Goal: Information Seeking & Learning: Learn about a topic

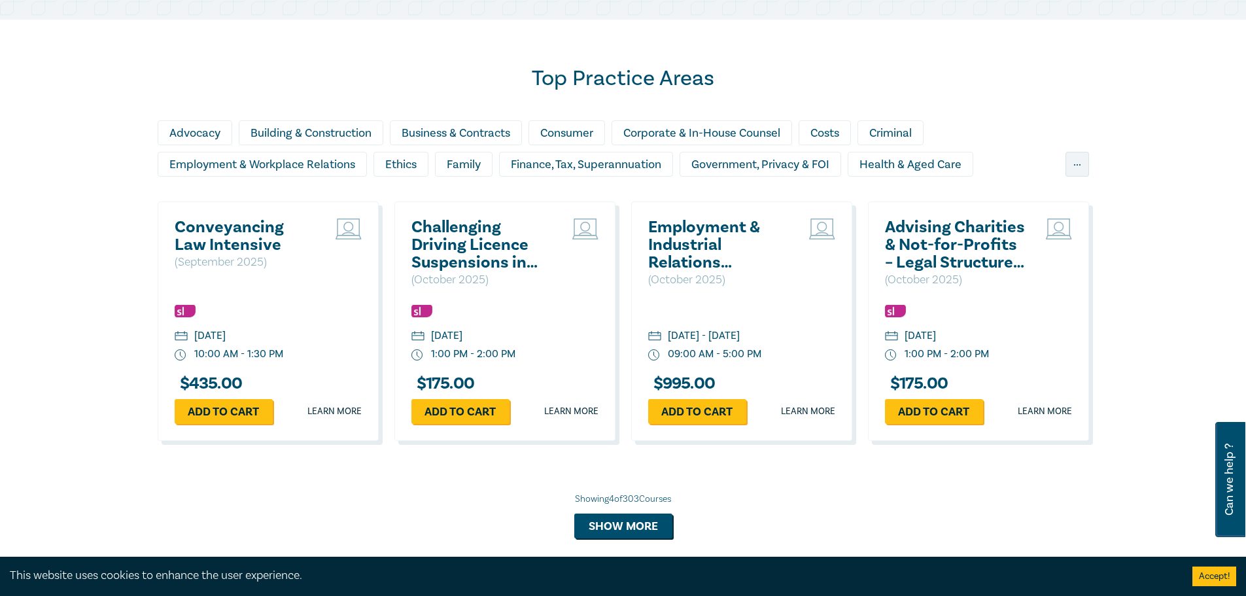
scroll to position [1112, 0]
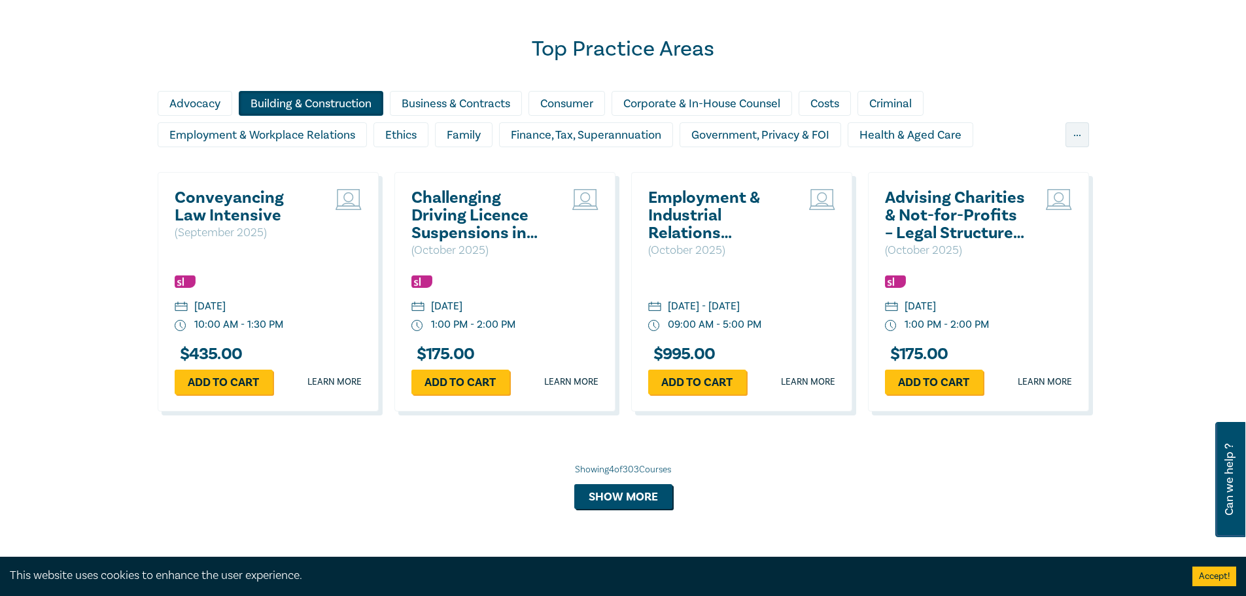
click at [315, 109] on div "Building & Construction" at bounding box center [311, 103] width 145 height 25
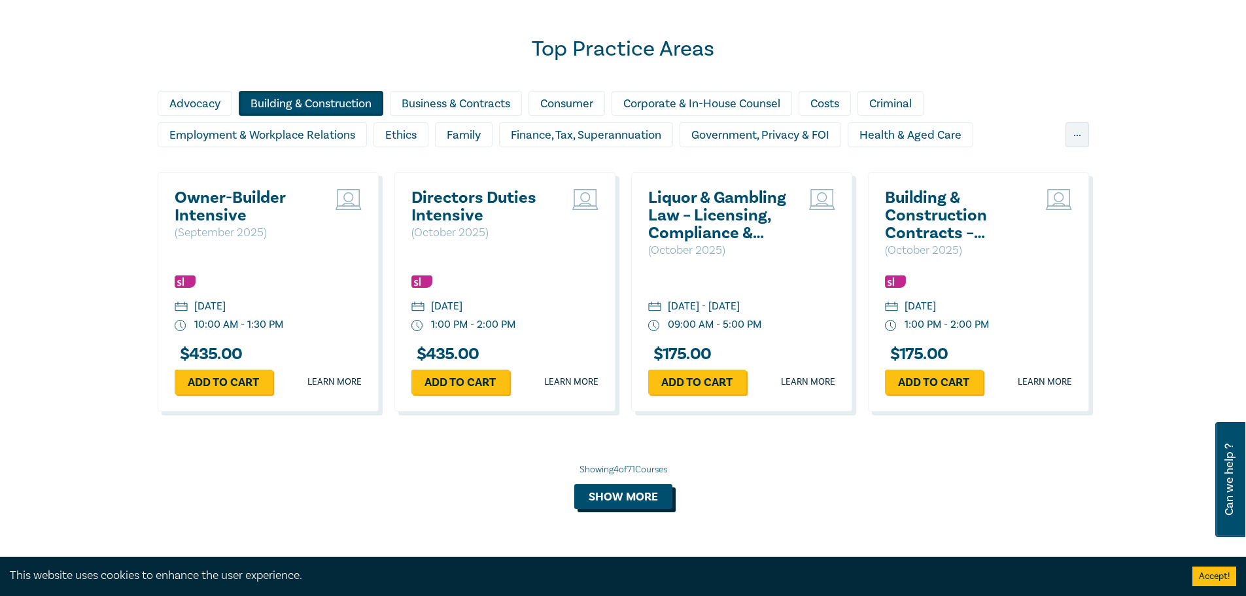
click at [642, 497] on button "Show more" at bounding box center [623, 496] width 98 height 25
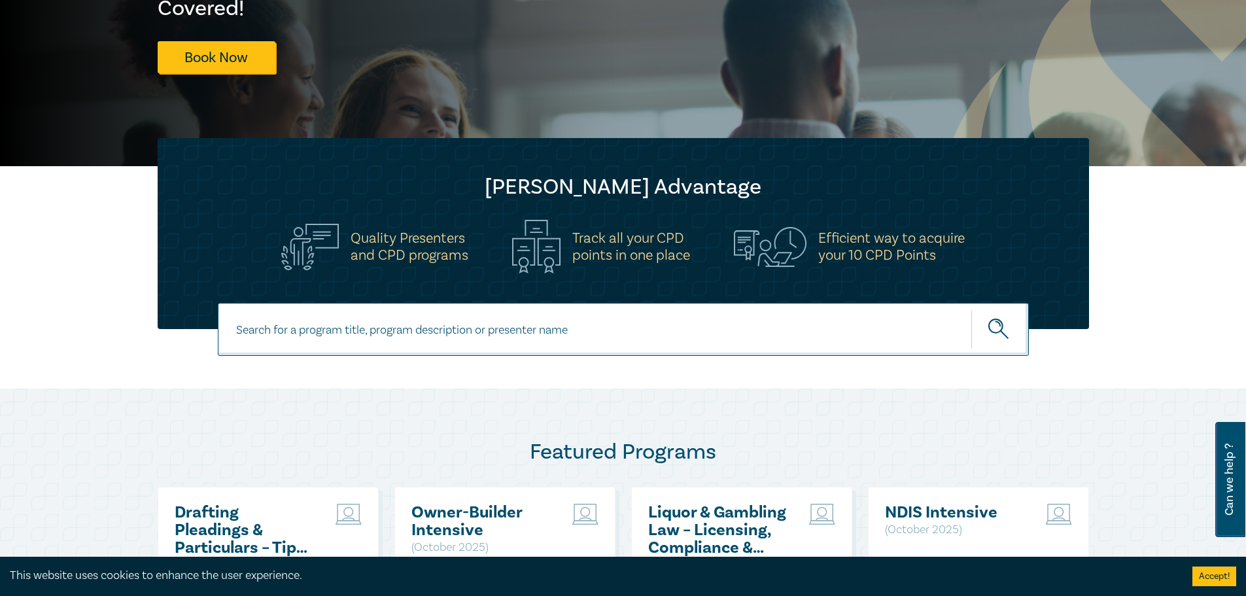
scroll to position [327, 0]
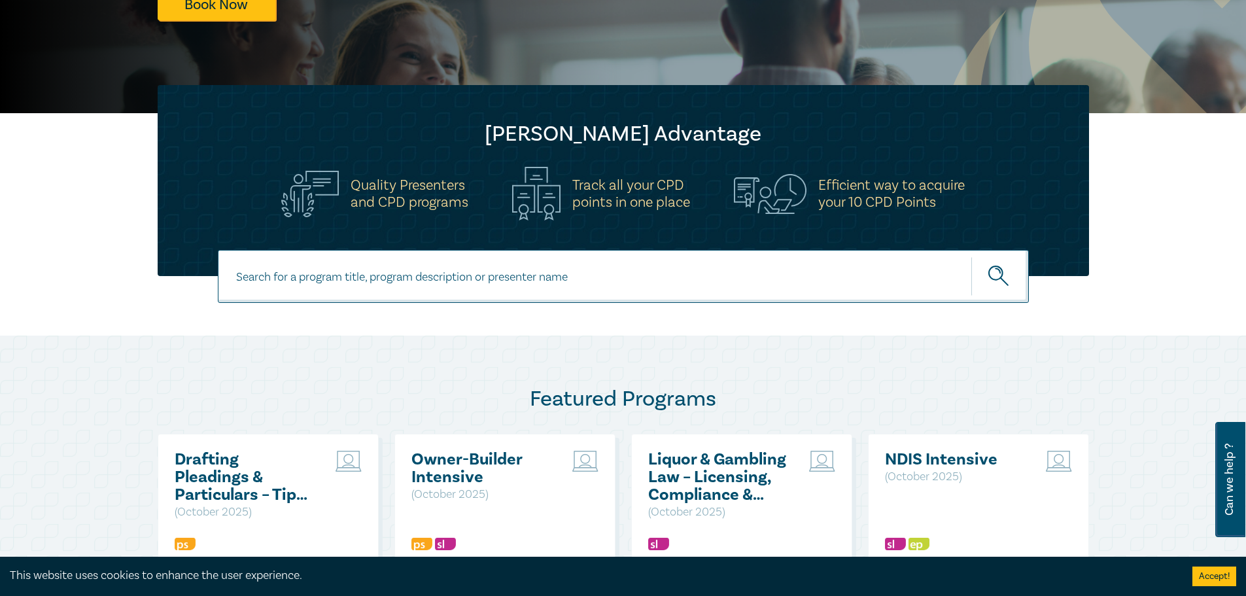
click at [612, 284] on input at bounding box center [623, 276] width 811 height 53
type input "insol"
click at [971, 256] on button "submit" at bounding box center [1000, 276] width 58 height 40
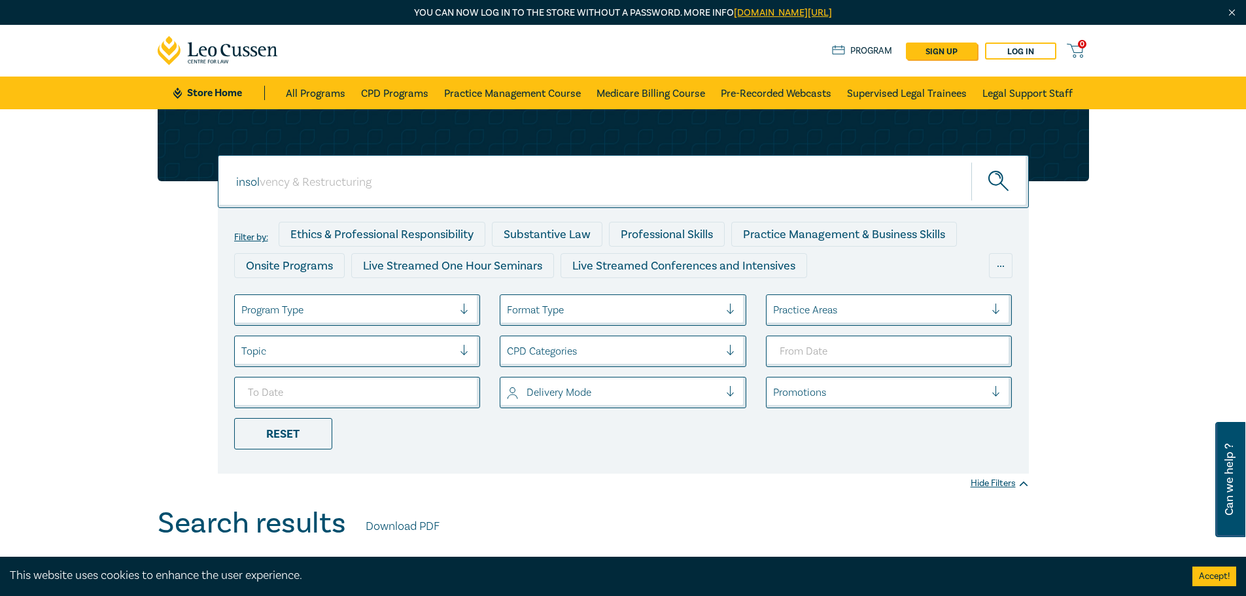
click at [306, 184] on div "insol insol" at bounding box center [623, 181] width 811 height 53
type input "insolvency and restructuring"
click at [971, 162] on button "submit" at bounding box center [1000, 182] width 58 height 40
click at [1010, 185] on icon "submit" at bounding box center [999, 182] width 23 height 23
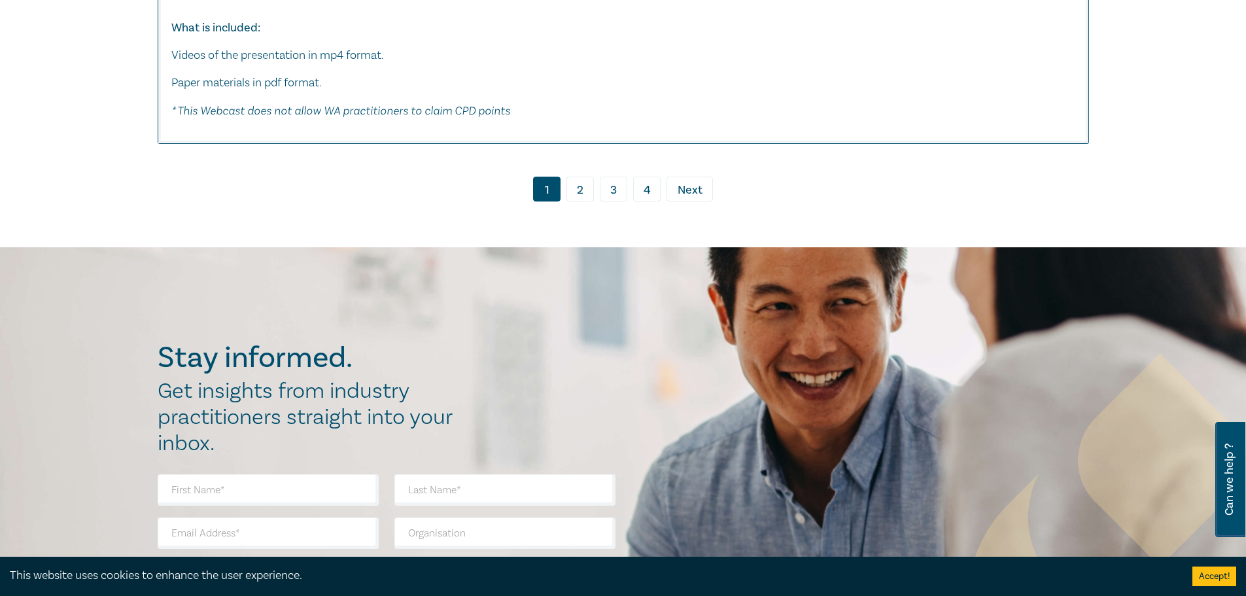
scroll to position [6278, 0]
click at [583, 201] on link "2" at bounding box center [579, 188] width 27 height 25
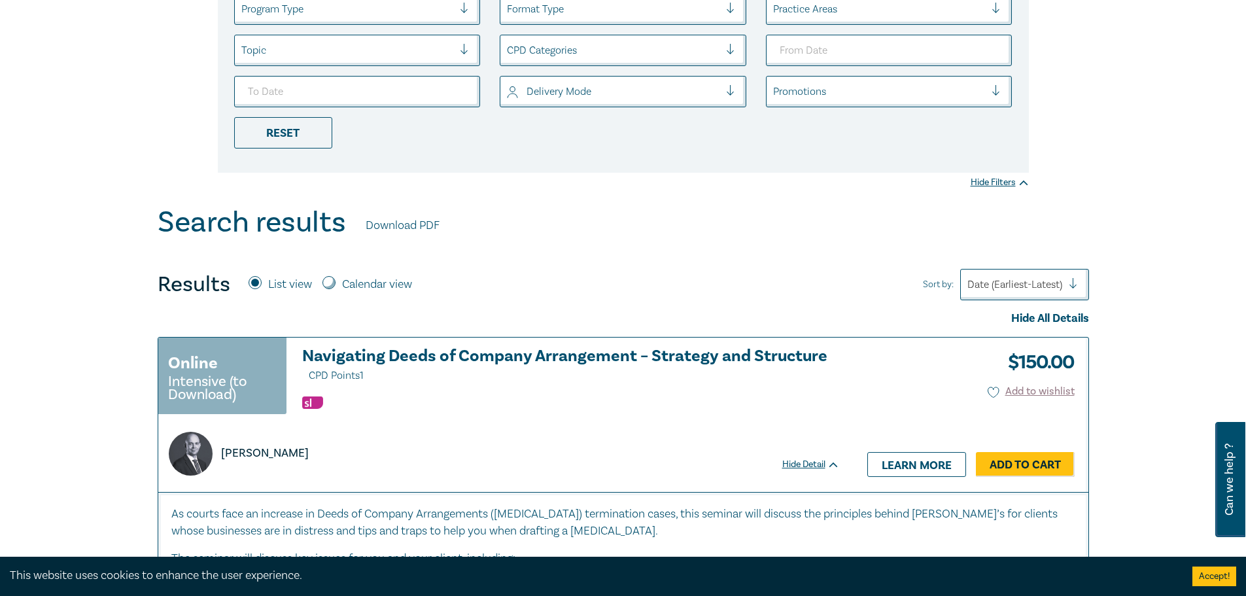
scroll to position [327, 0]
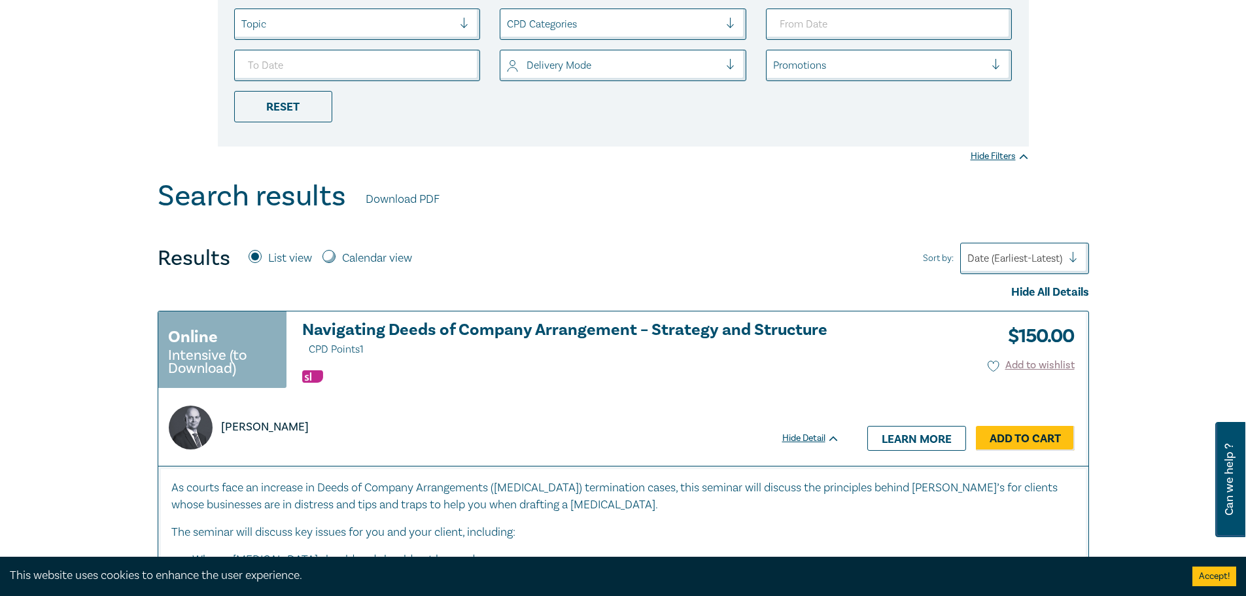
click at [331, 256] on input "Calendar view" at bounding box center [328, 256] width 13 height 13
radio input "true"
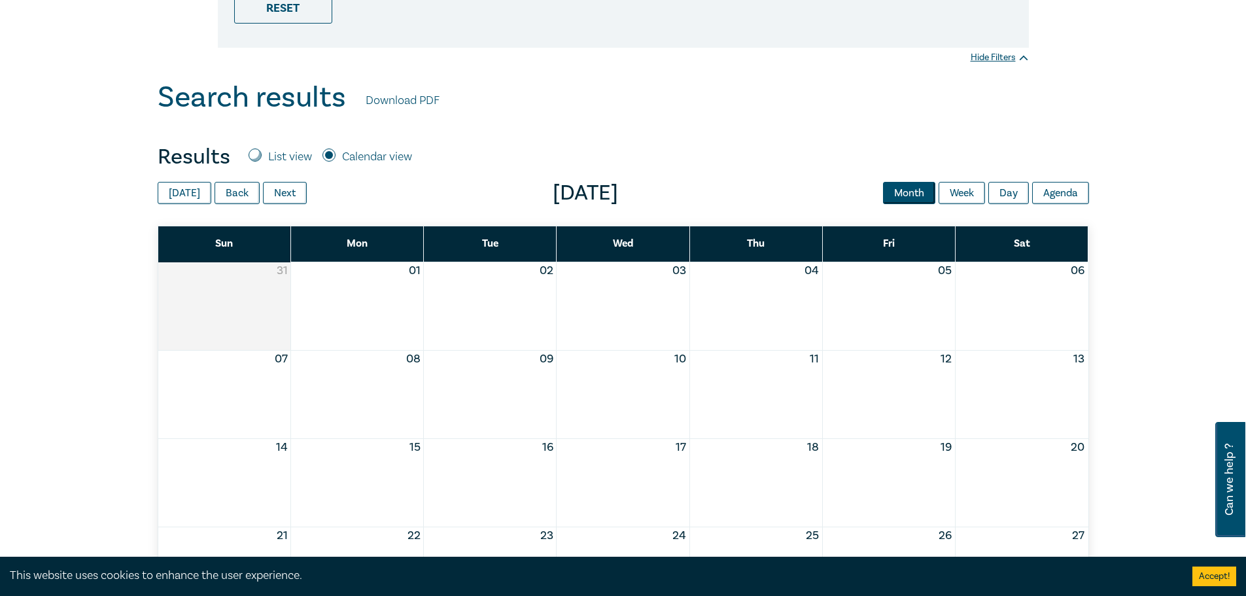
scroll to position [392, 0]
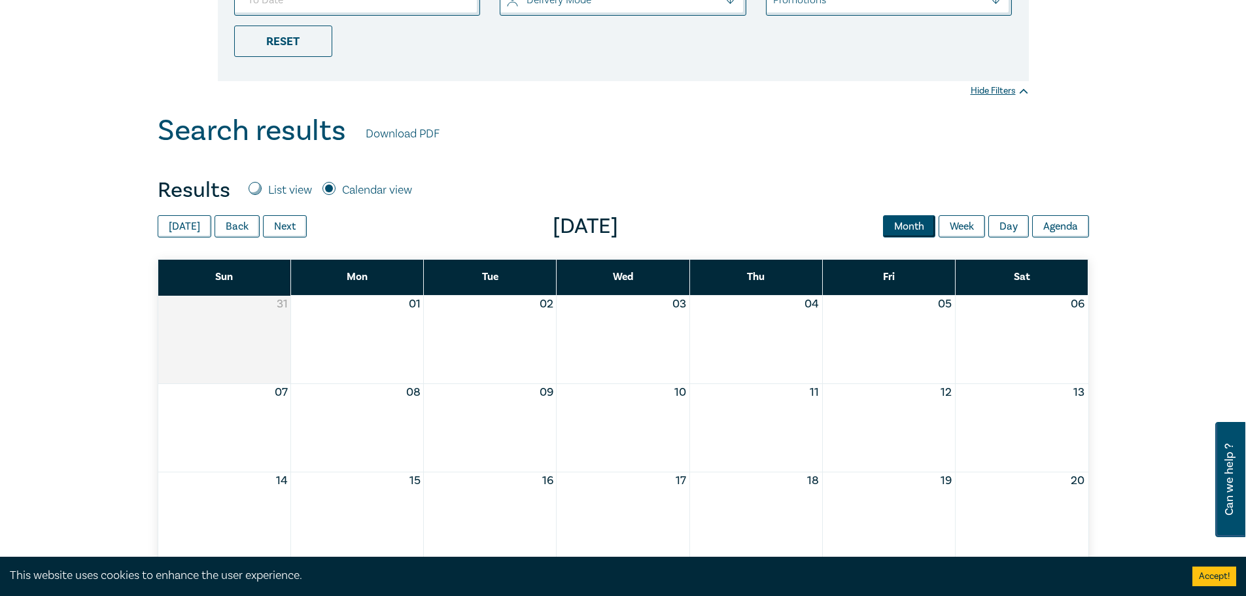
click at [261, 192] on div "List view" at bounding box center [279, 190] width 63 height 17
click at [260, 192] on input "List view" at bounding box center [254, 188] width 13 height 13
radio input "true"
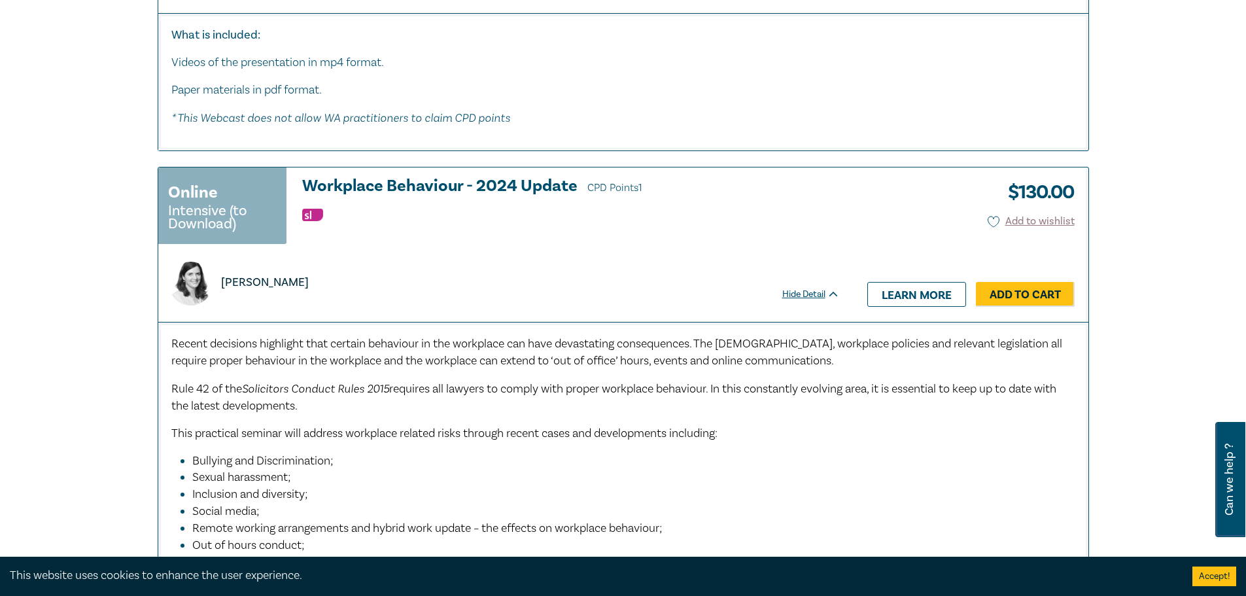
scroll to position [3073, 0]
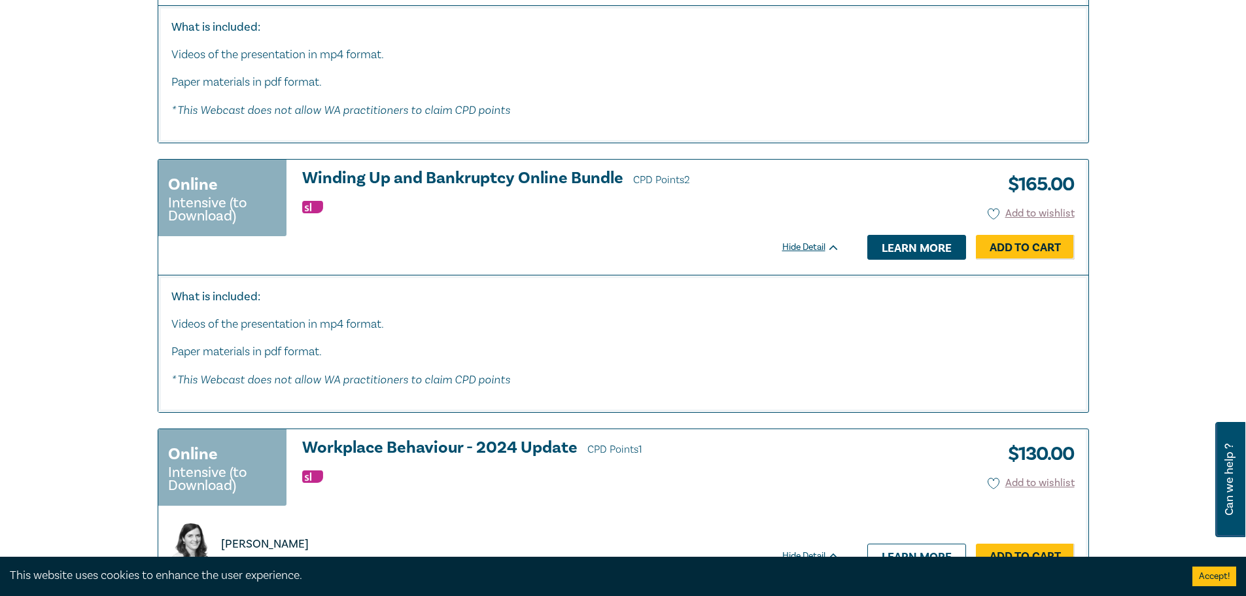
click at [919, 260] on link "Learn more" at bounding box center [916, 247] width 99 height 25
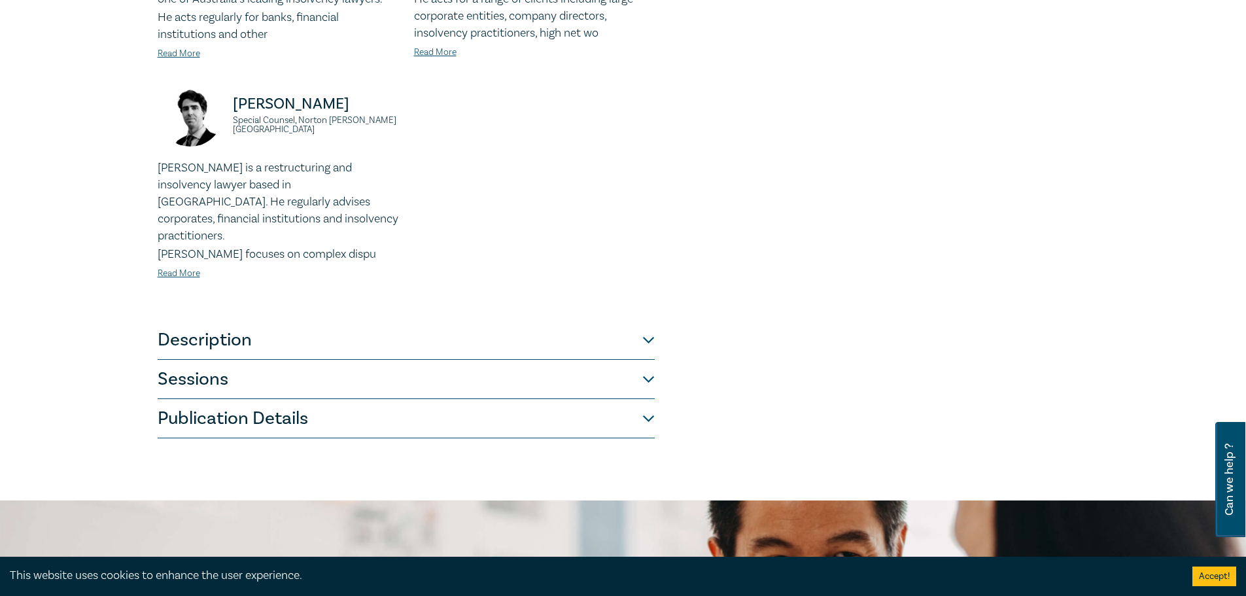
scroll to position [523, 0]
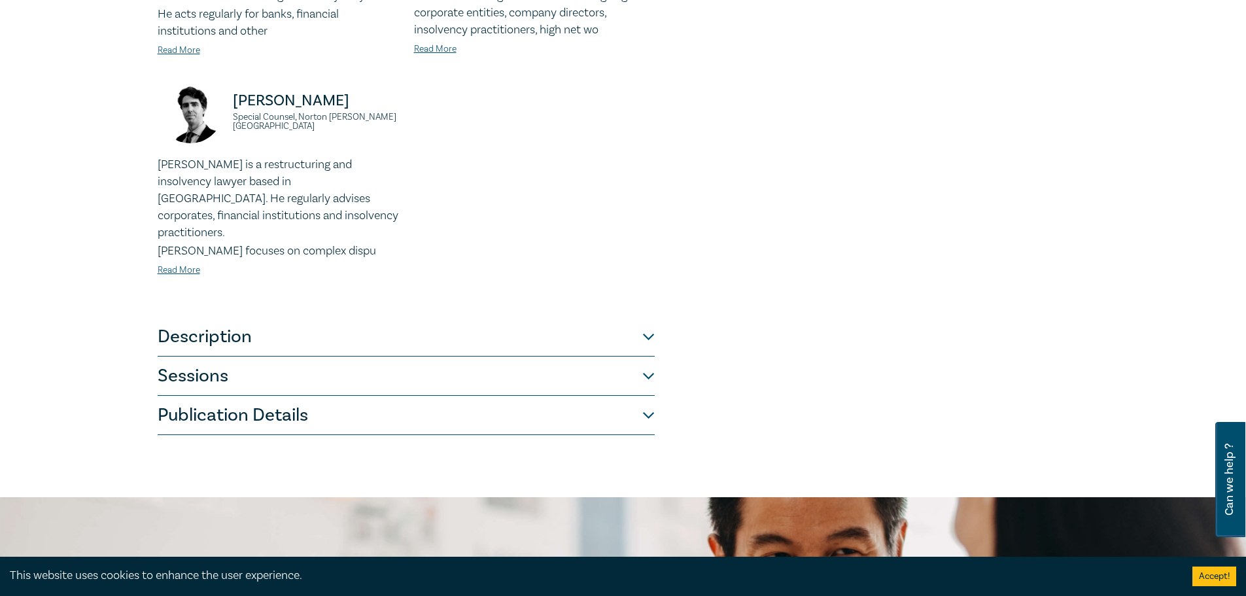
click at [651, 322] on button "Description" at bounding box center [406, 336] width 497 height 39
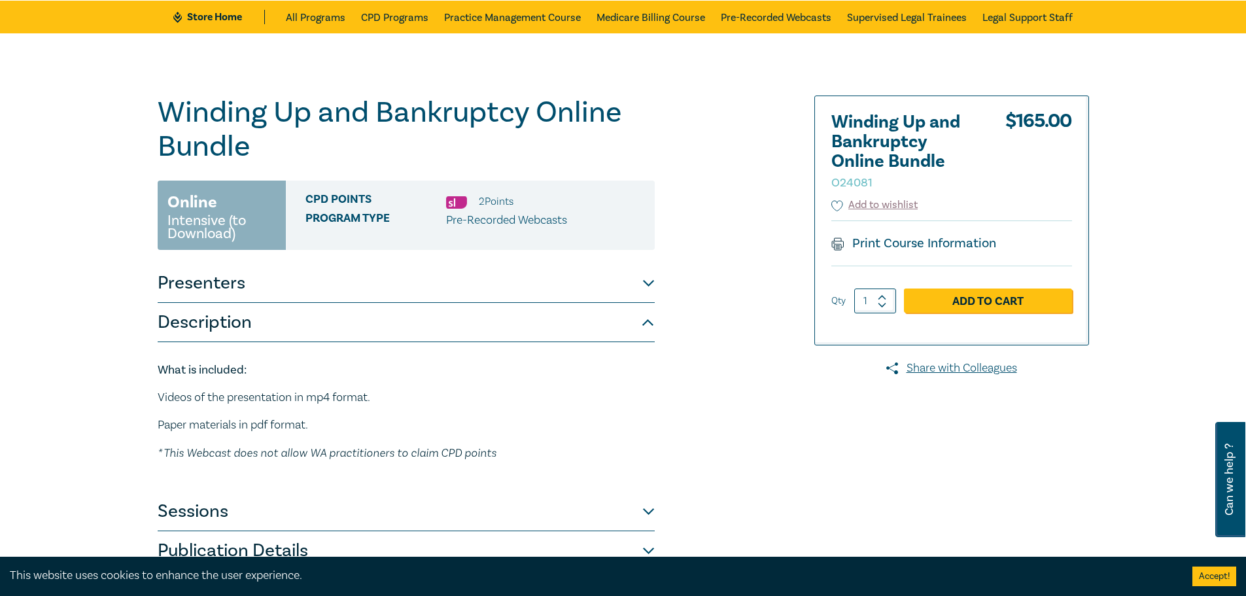
scroll to position [65, 0]
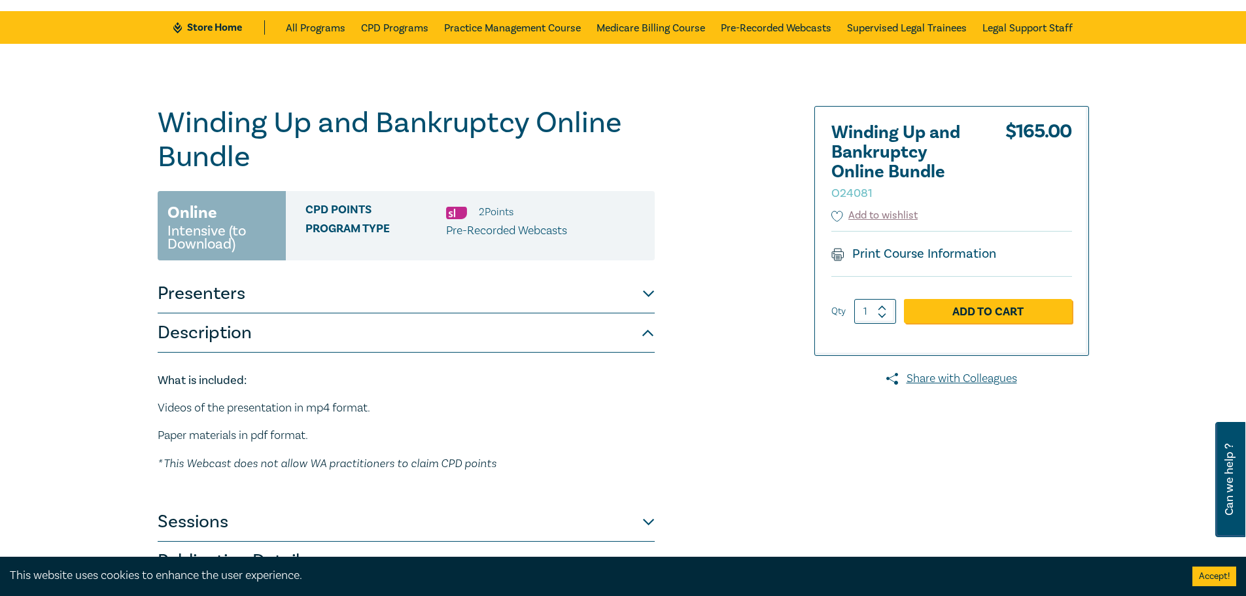
click at [647, 337] on button "Description" at bounding box center [406, 332] width 497 height 39
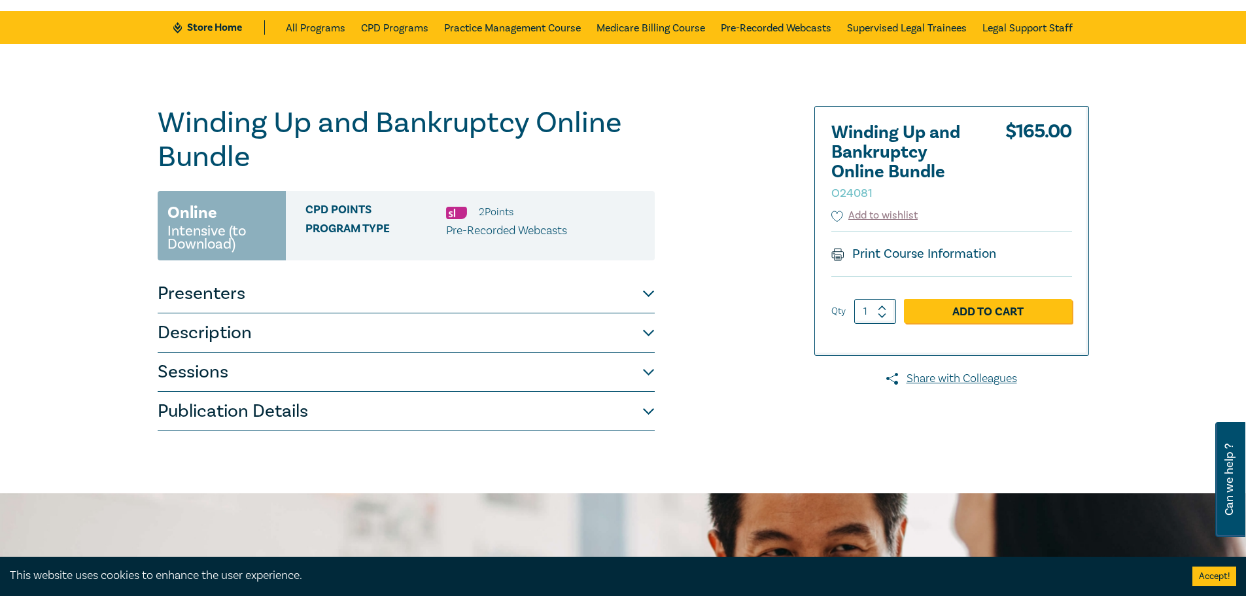
click at [647, 337] on button "Description" at bounding box center [406, 332] width 497 height 39
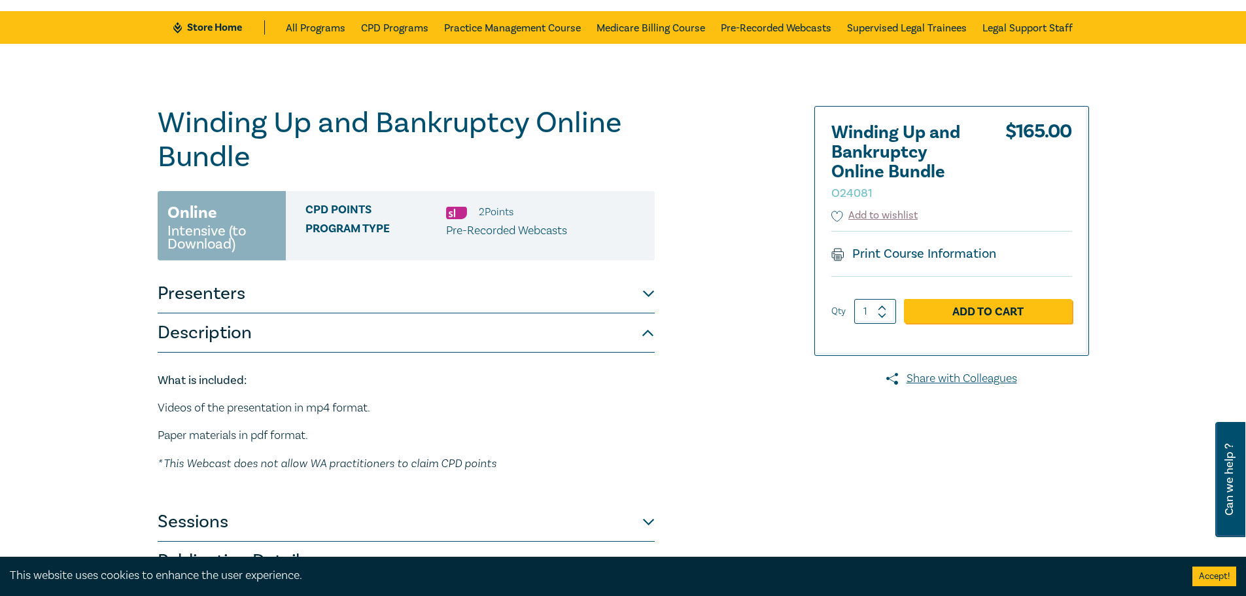
click at [647, 337] on button "Description" at bounding box center [406, 332] width 497 height 39
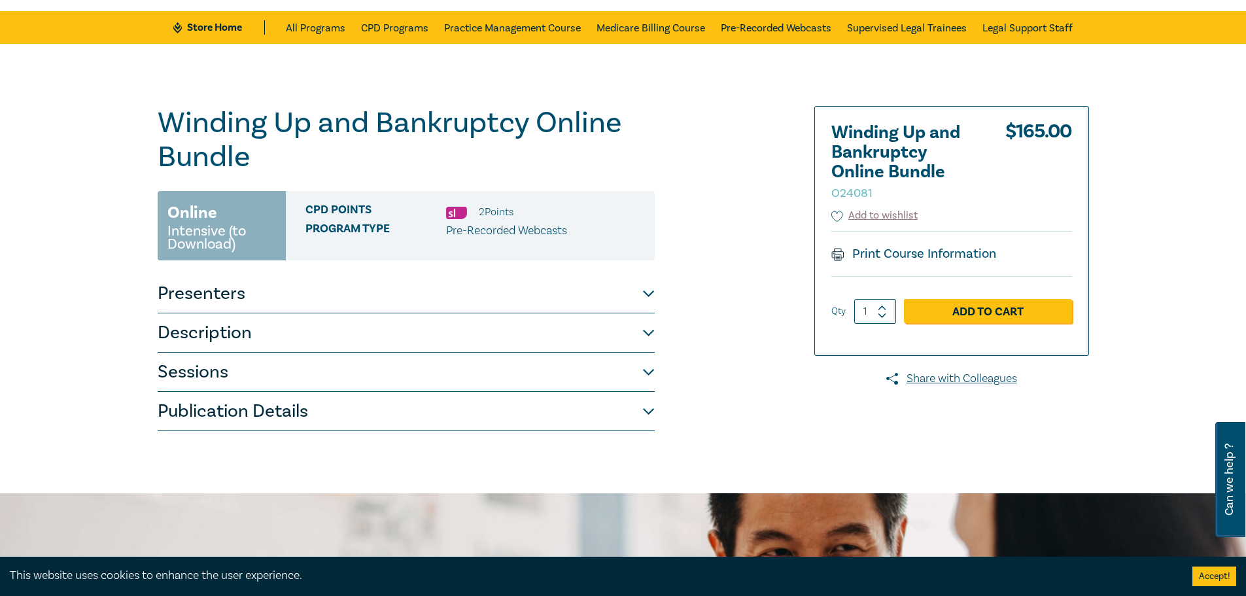
click at [645, 379] on button "Sessions" at bounding box center [406, 371] width 497 height 39
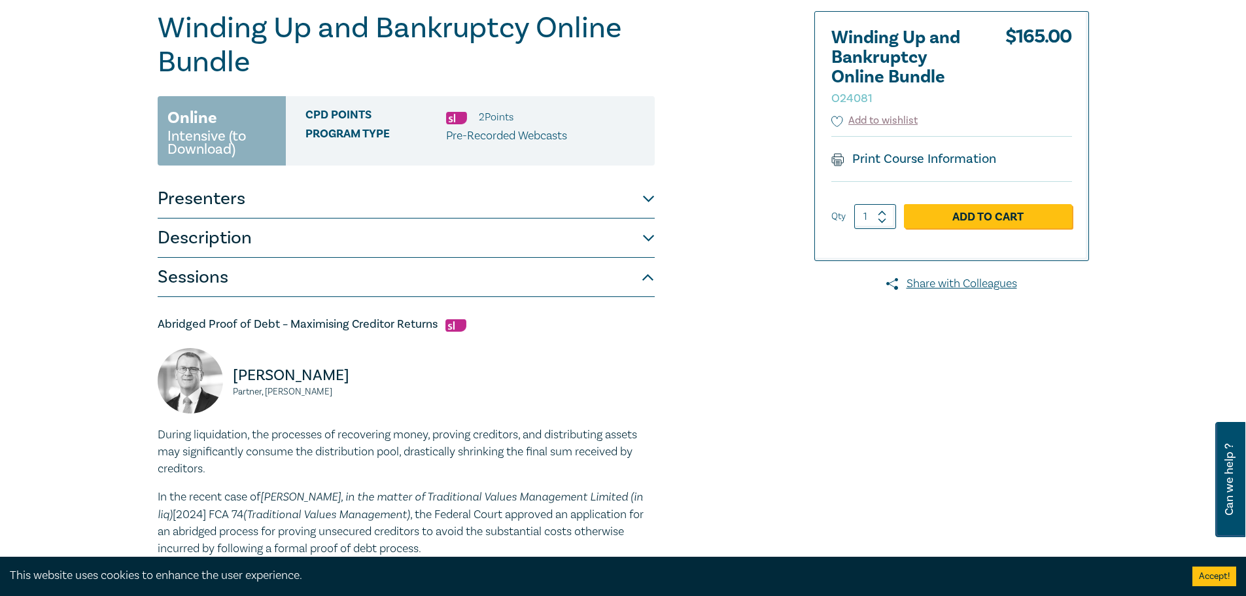
scroll to position [0, 0]
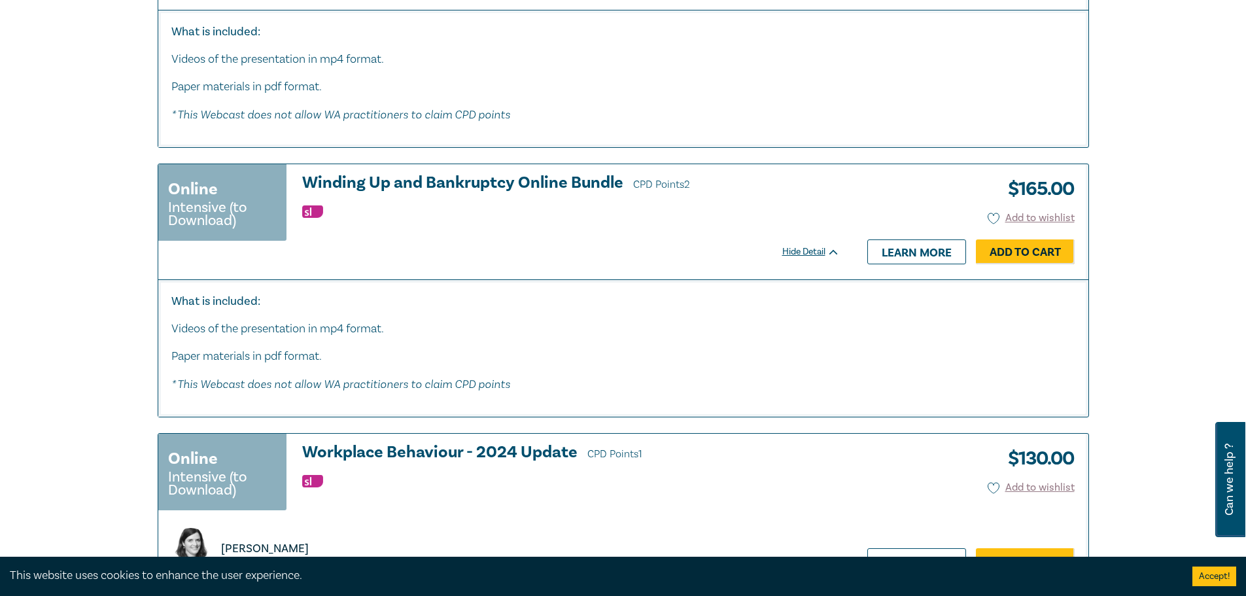
scroll to position [3073, 0]
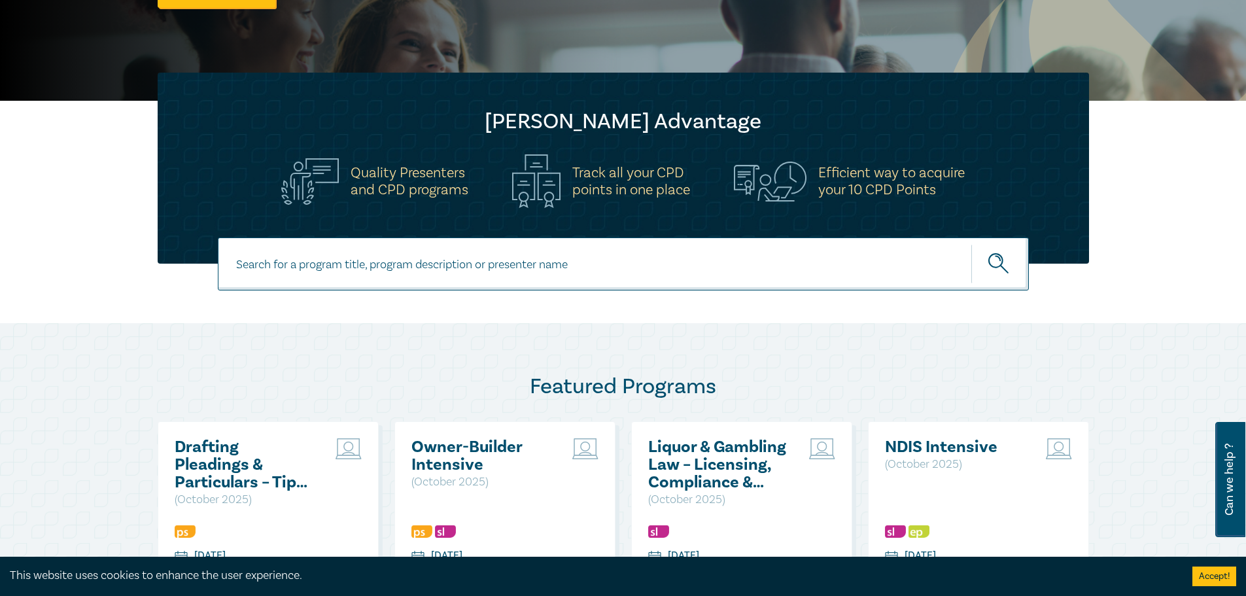
scroll to position [262, 0]
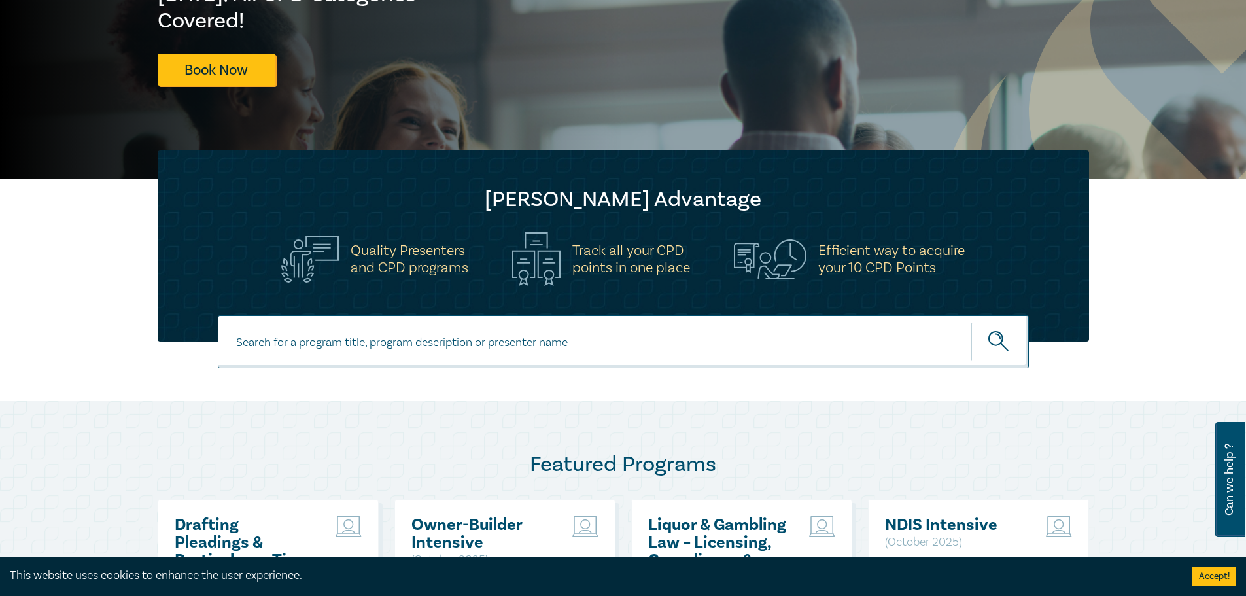
click at [573, 335] on input at bounding box center [623, 341] width 811 height 53
type input "insolvency & Restructuring"
click at [999, 343] on icon "submit" at bounding box center [999, 342] width 23 height 23
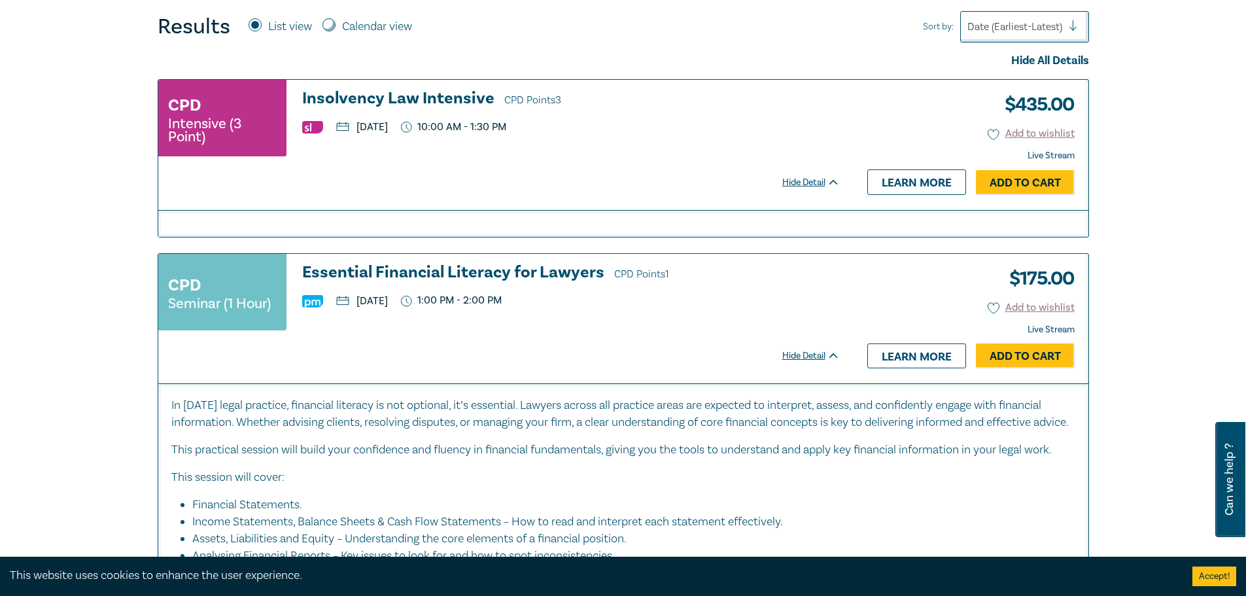
scroll to position [589, 0]
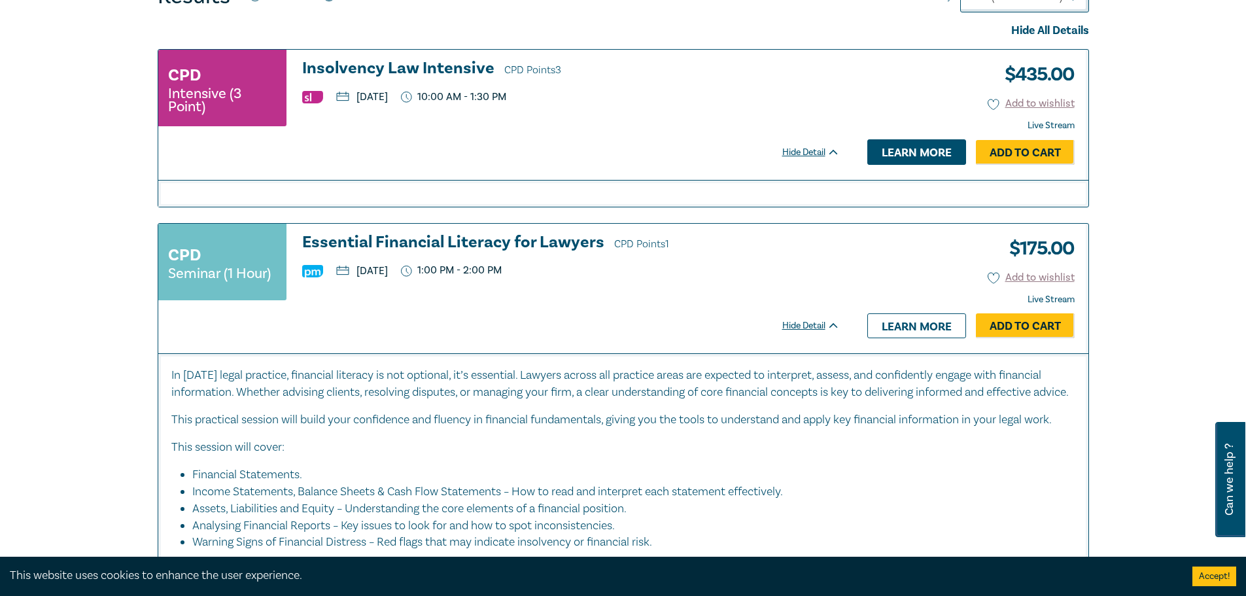
click at [900, 149] on link "Learn more" at bounding box center [916, 151] width 99 height 25
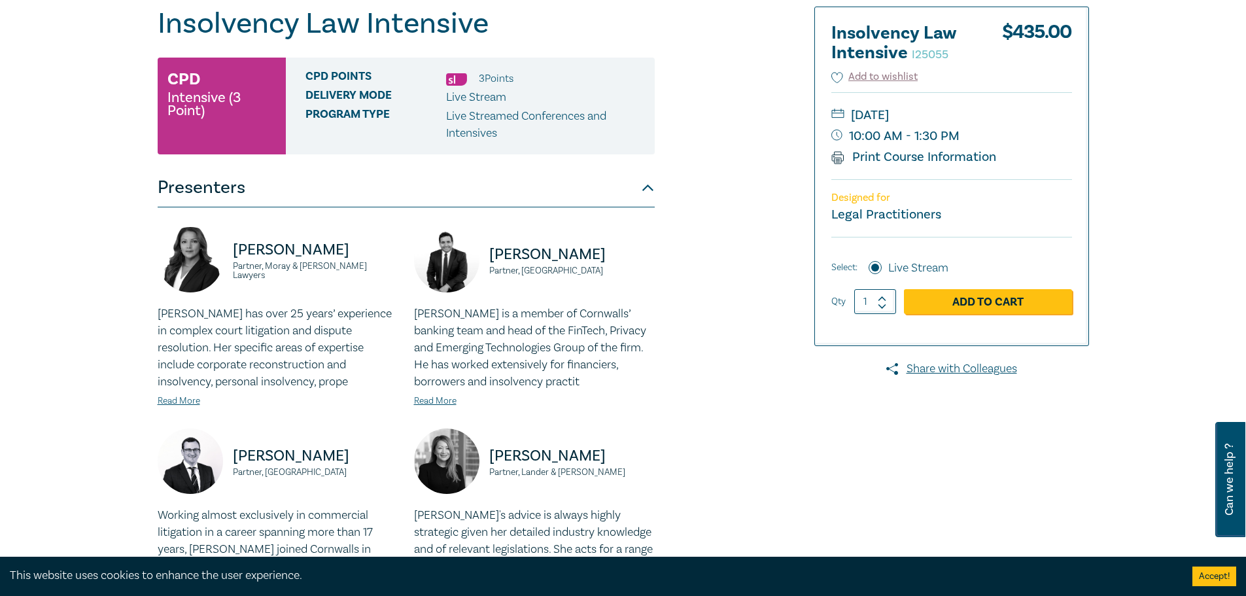
scroll to position [196, 0]
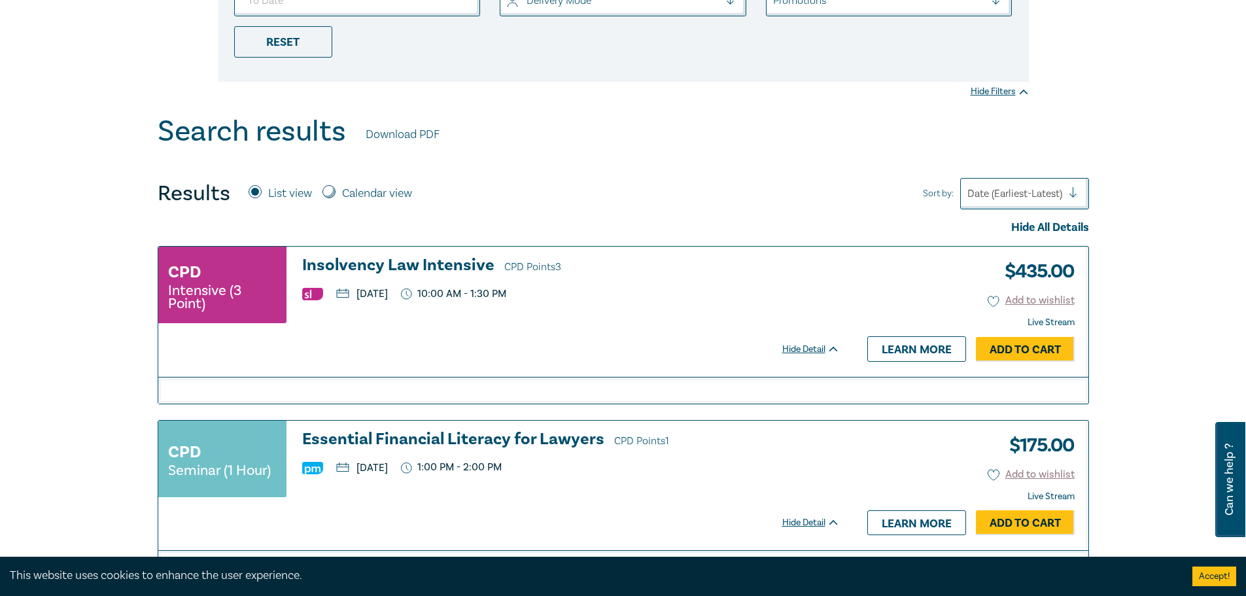
scroll to position [392, 0]
